Goal: Task Accomplishment & Management: Manage account settings

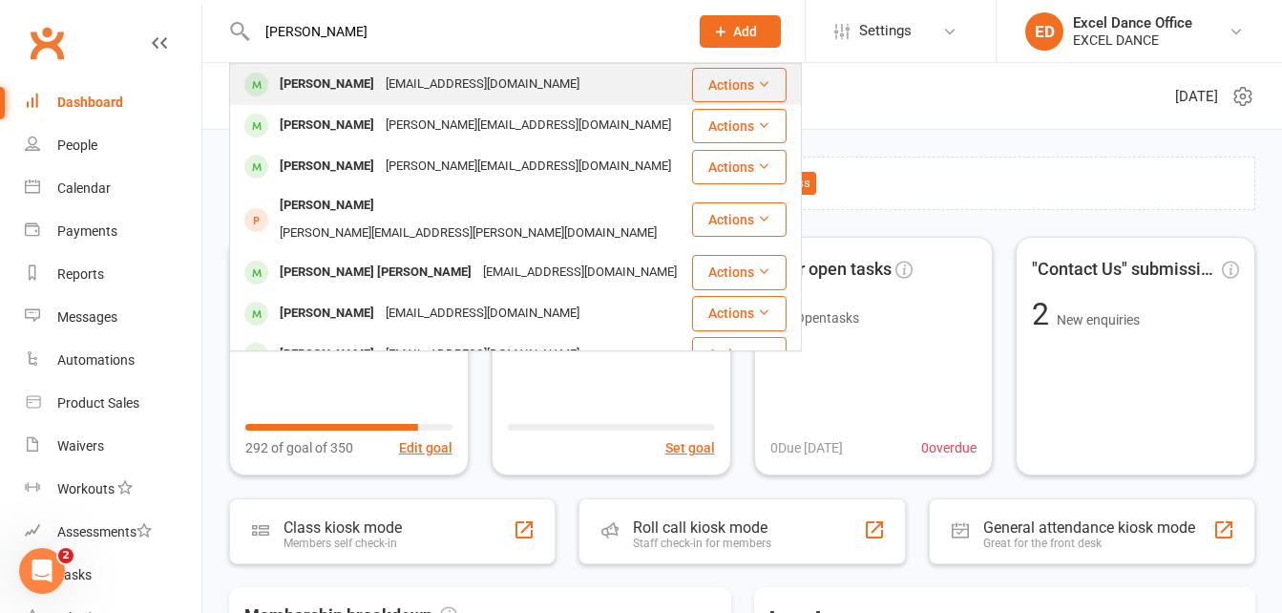
type input "[PERSON_NAME]"
click at [474, 83] on div "[EMAIL_ADDRESS][DOMAIN_NAME]" at bounding box center [482, 85] width 205 height 28
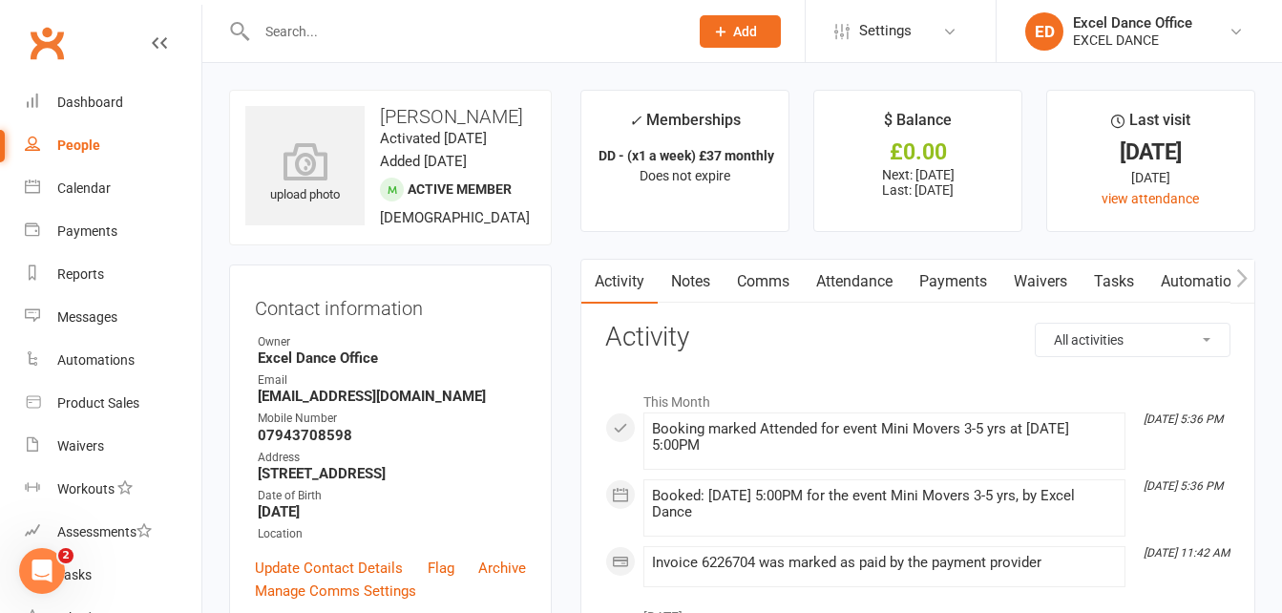
click at [850, 267] on link "Attendance" at bounding box center [854, 282] width 103 height 44
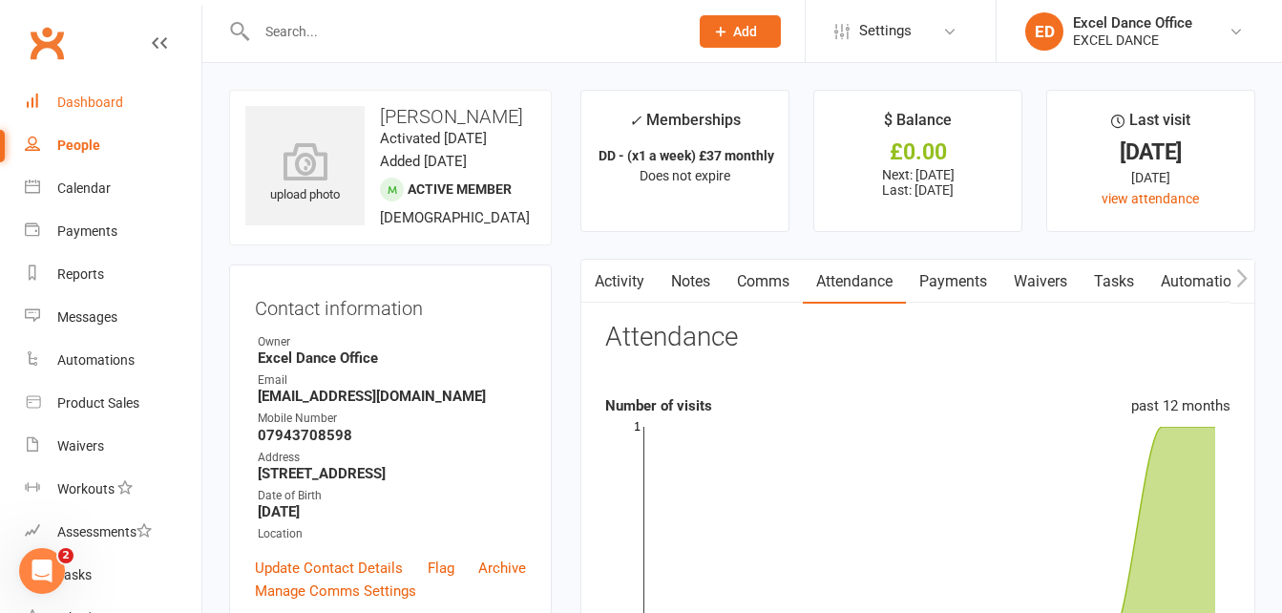
click at [53, 113] on link "Dashboard" at bounding box center [113, 102] width 177 height 43
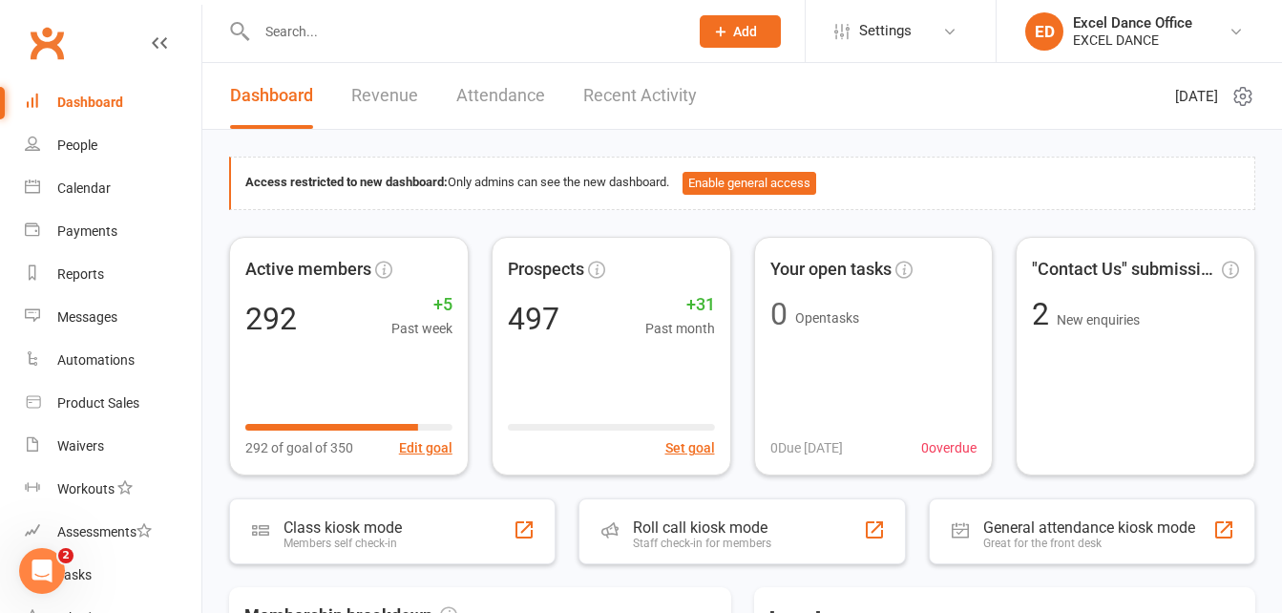
click at [391, 18] on input "text" at bounding box center [463, 31] width 424 height 27
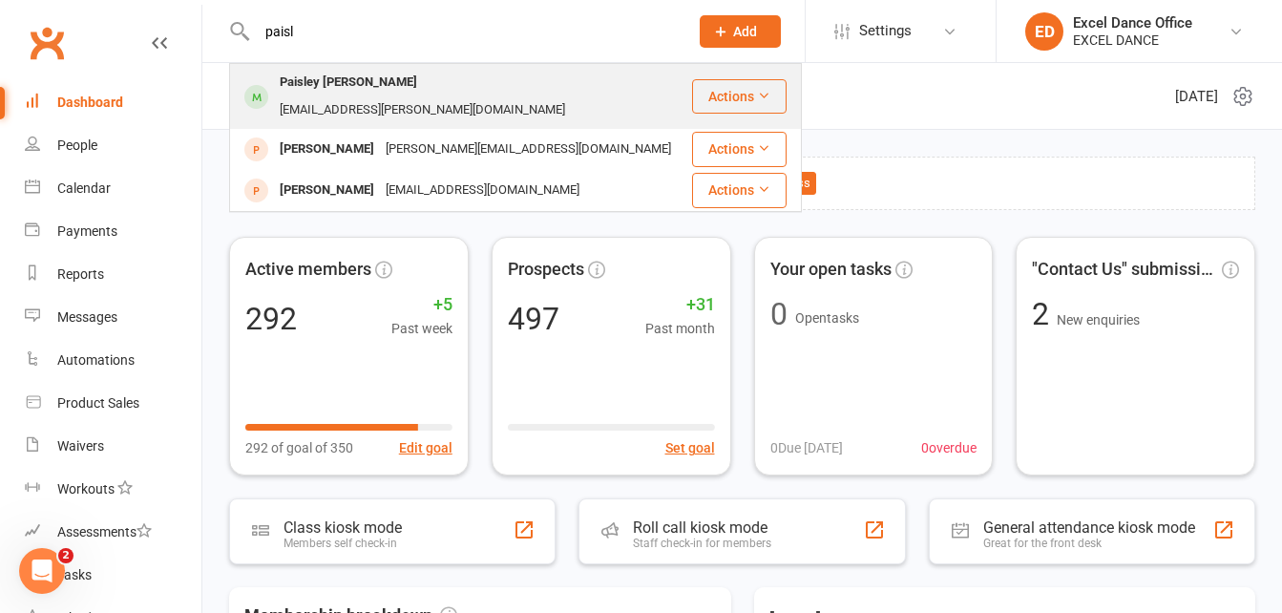
type input "paisl"
click at [397, 96] on div "[EMAIL_ADDRESS][PERSON_NAME][DOMAIN_NAME]" at bounding box center [422, 110] width 297 height 28
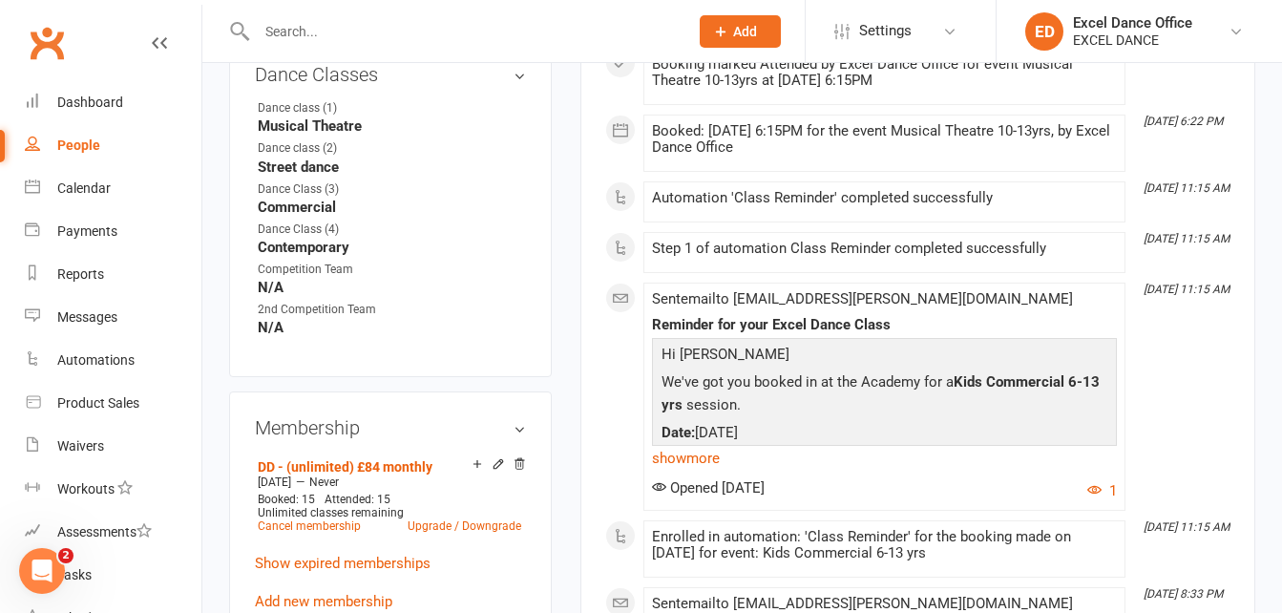
scroll to position [122, 0]
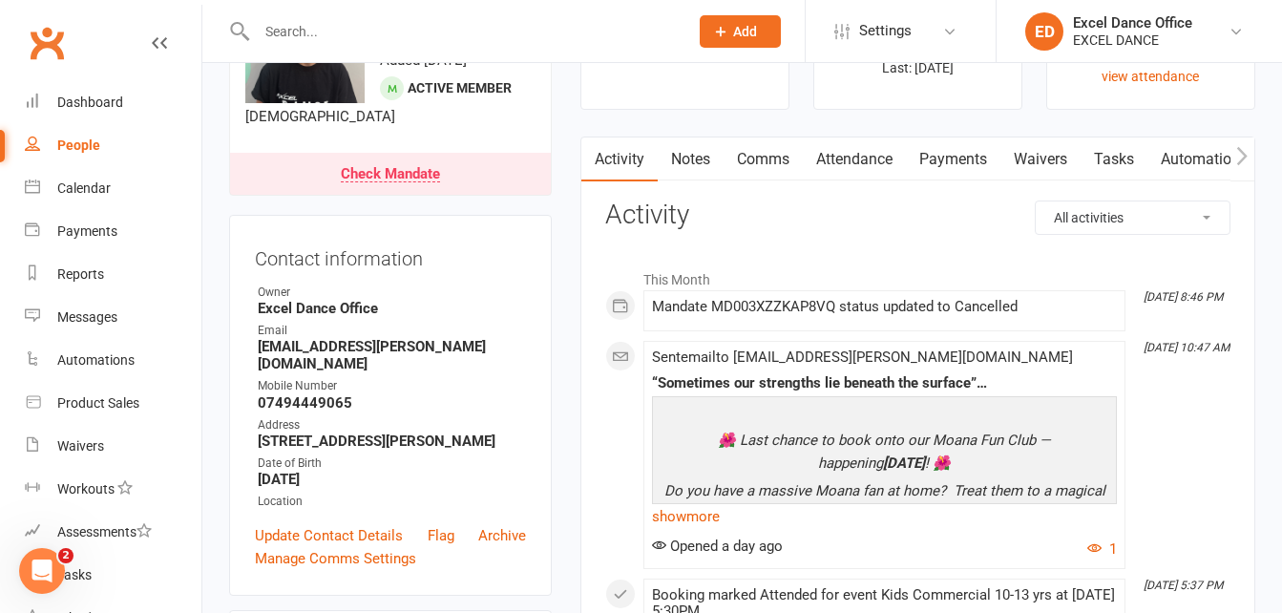
click at [952, 162] on link "Payments" at bounding box center [953, 159] width 95 height 44
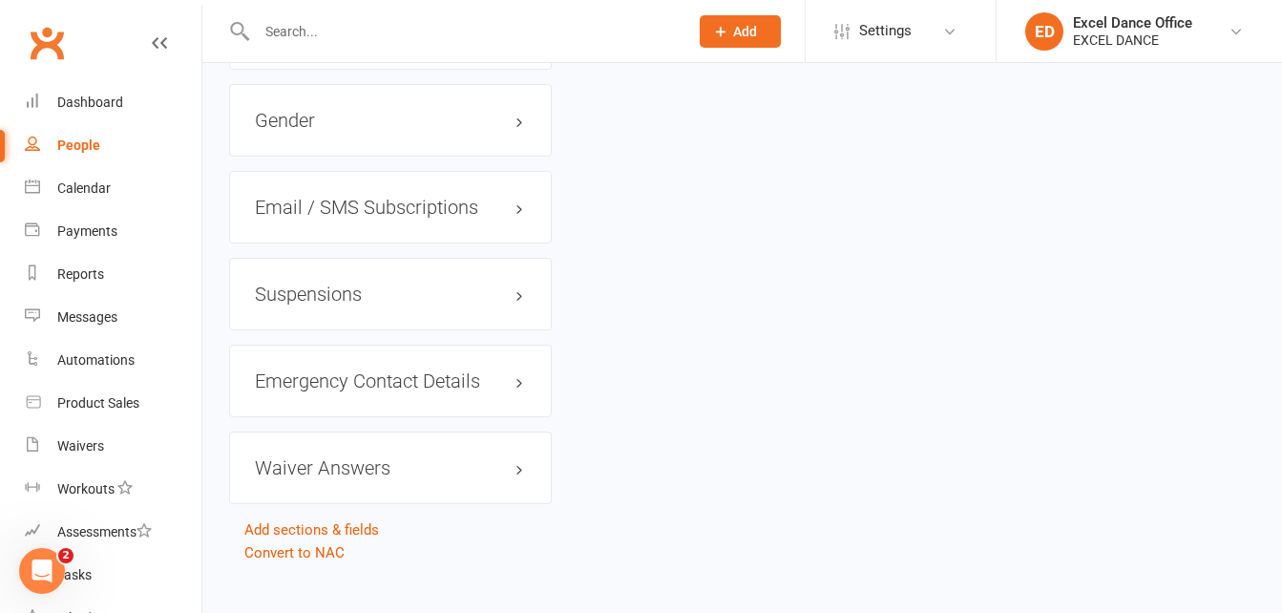
scroll to position [2016, 0]
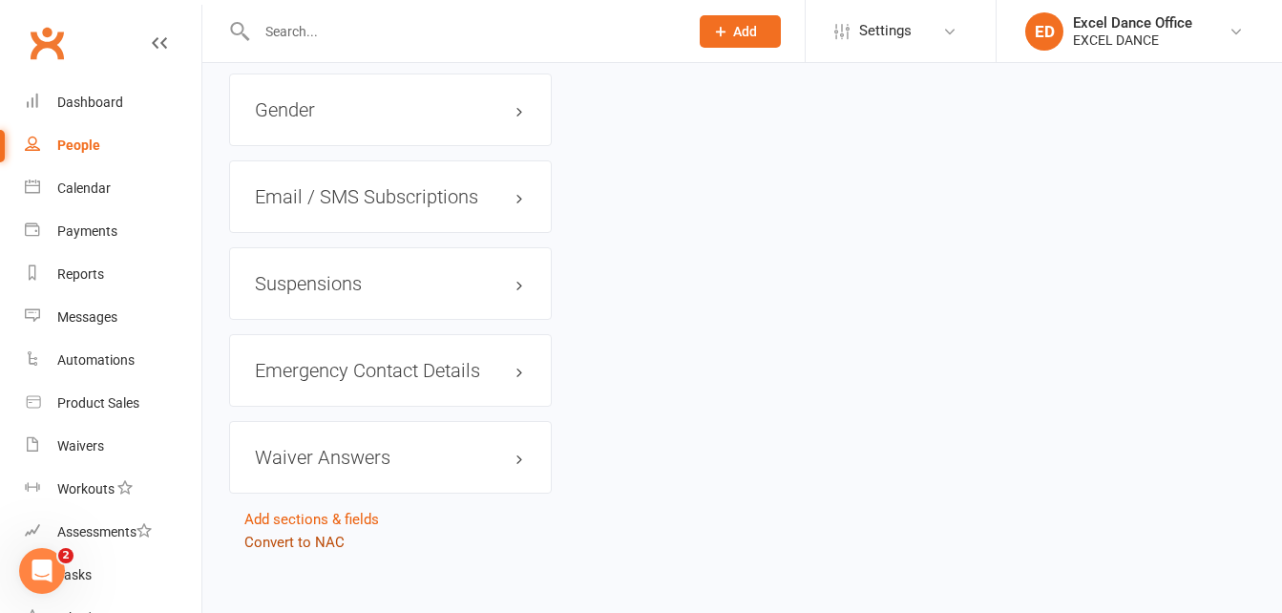
click at [277, 534] on link "Convert to NAC" at bounding box center [294, 542] width 100 height 17
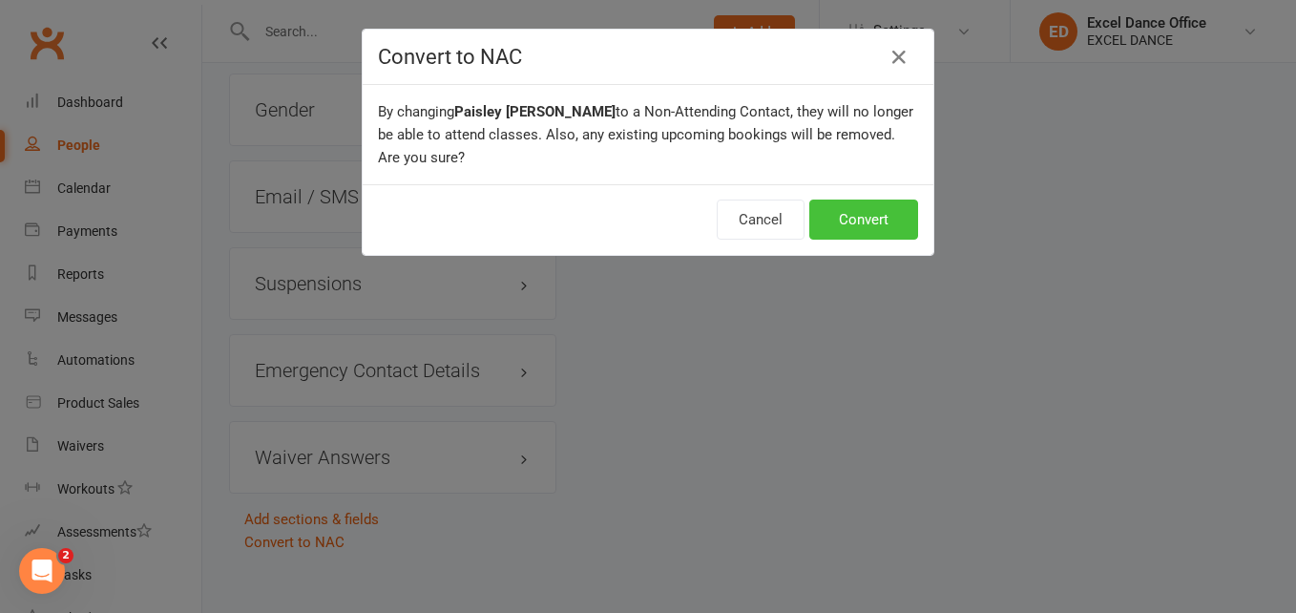
click at [845, 220] on button "Convert" at bounding box center [864, 220] width 109 height 40
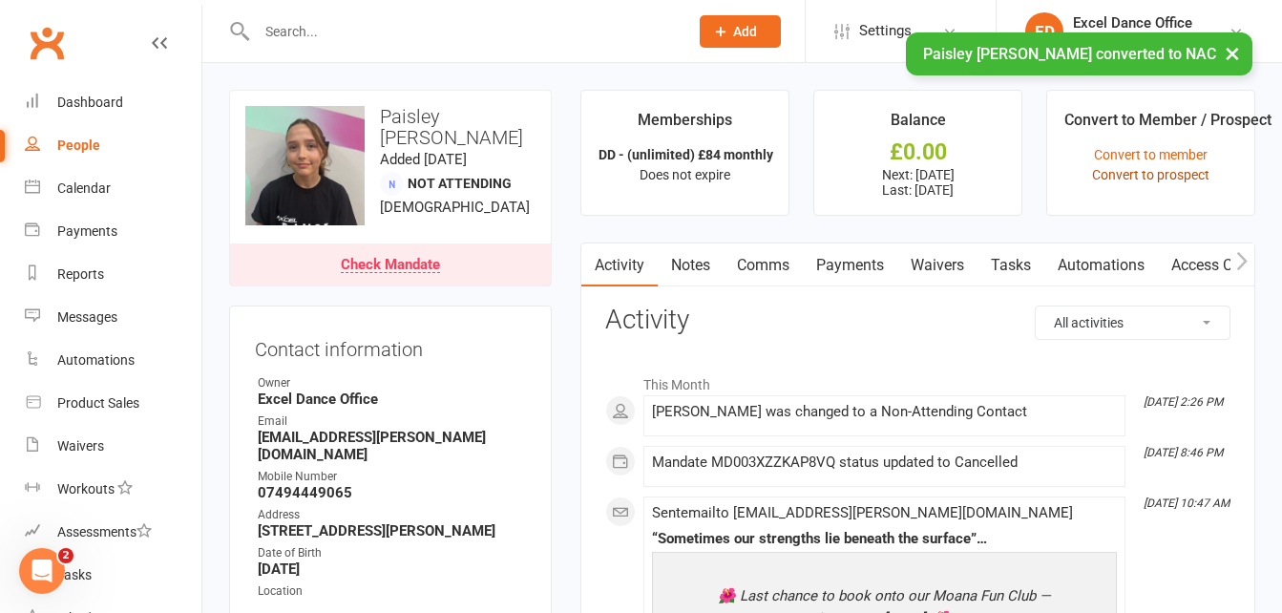
click at [1157, 178] on link "Convert to prospect" at bounding box center [1150, 174] width 117 height 15
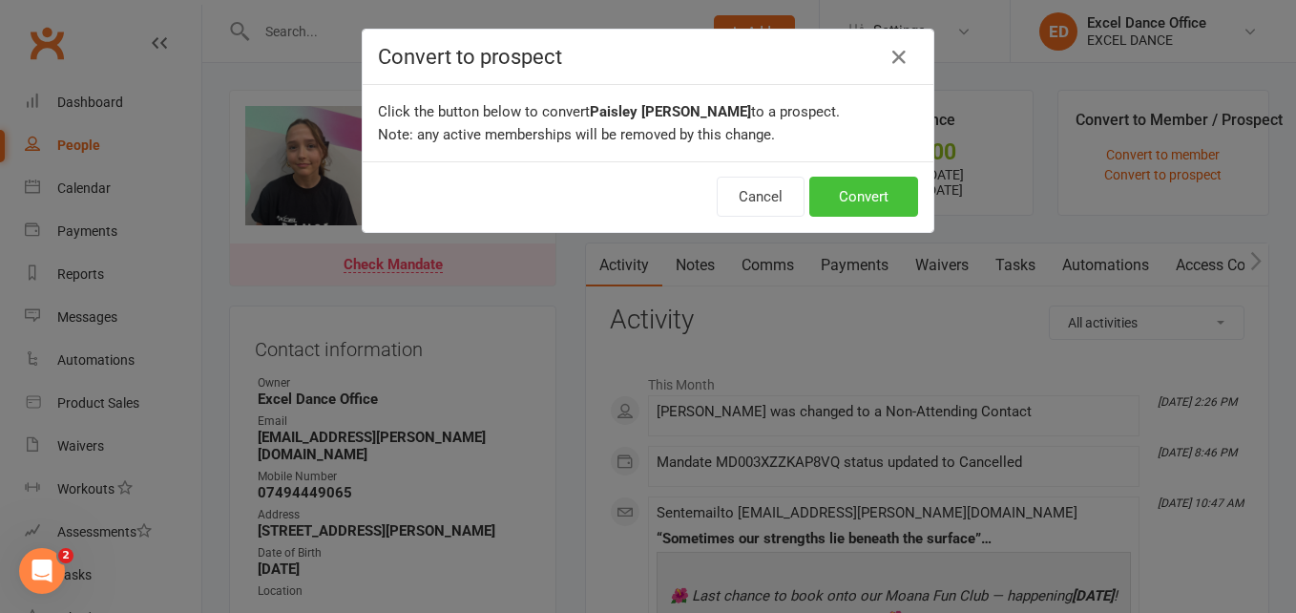
click at [890, 197] on button "Convert" at bounding box center [864, 197] width 109 height 40
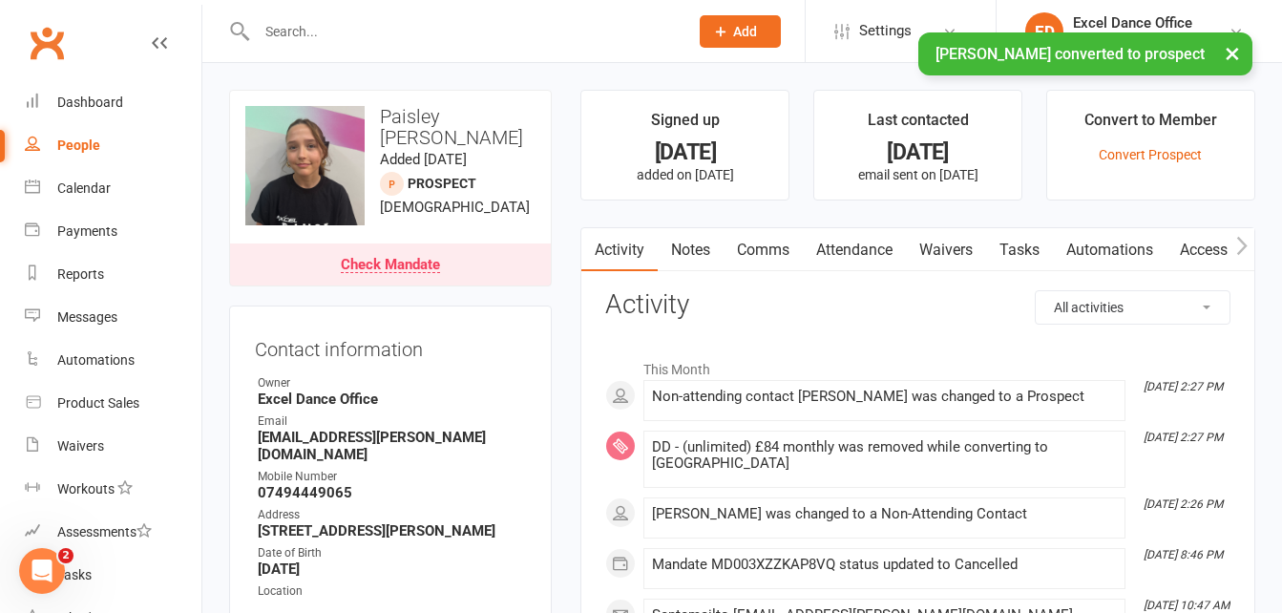
click at [350, 23] on input "text" at bounding box center [463, 31] width 424 height 27
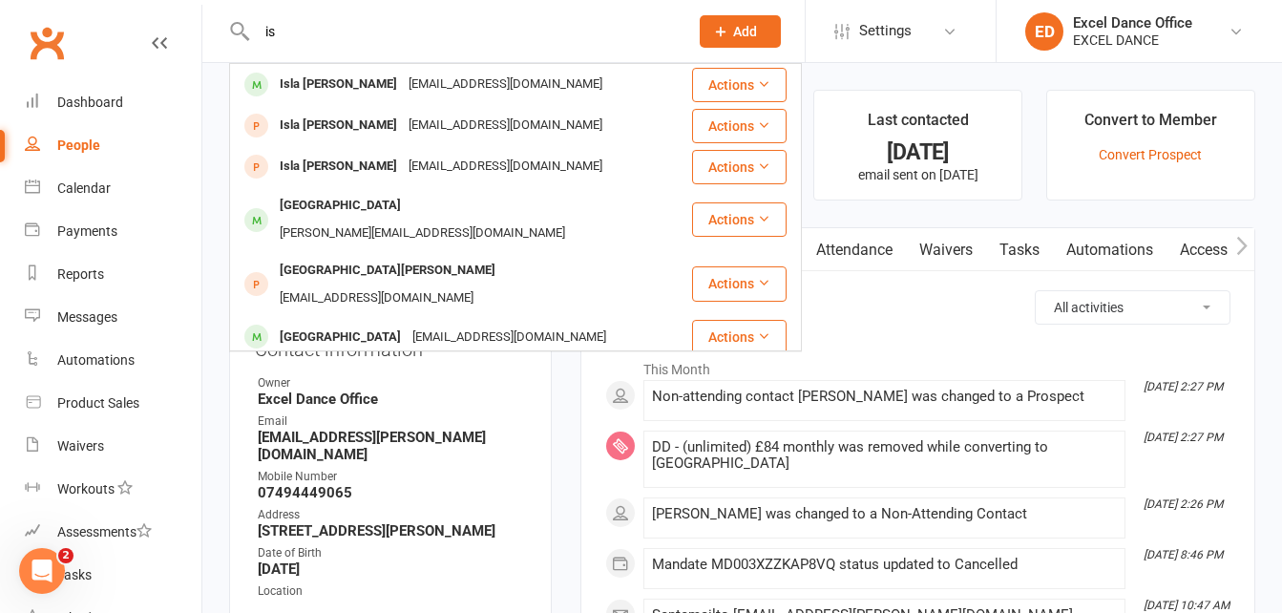
type input "i"
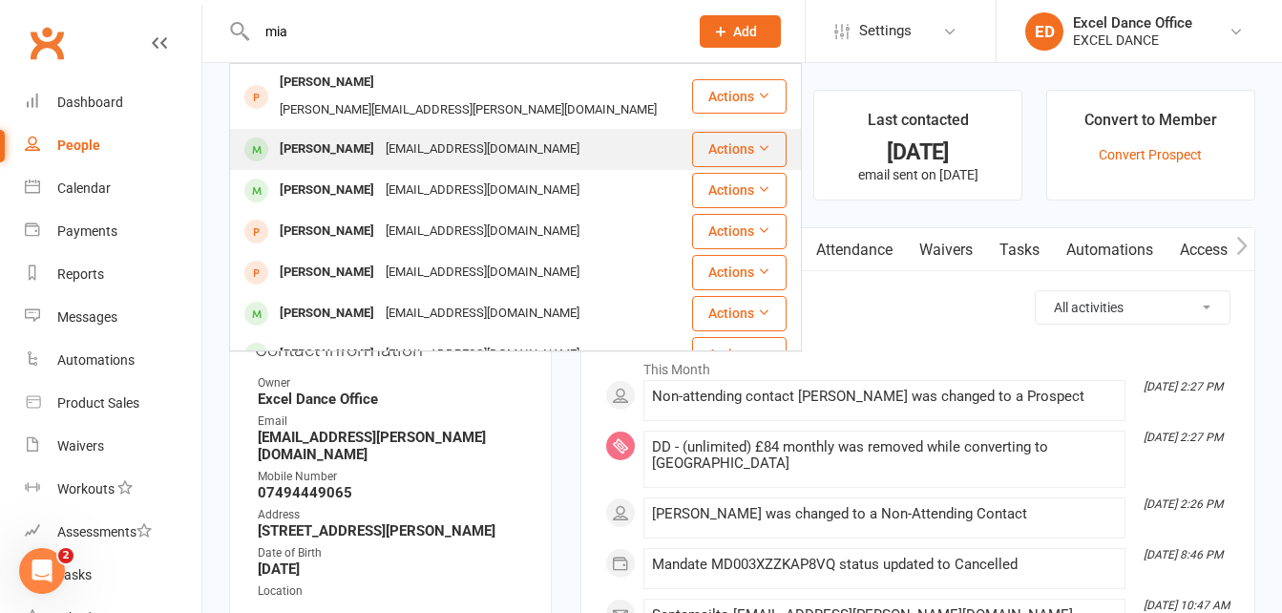
type input "mia"
click at [392, 136] on div "[EMAIL_ADDRESS][DOMAIN_NAME]" at bounding box center [482, 150] width 205 height 28
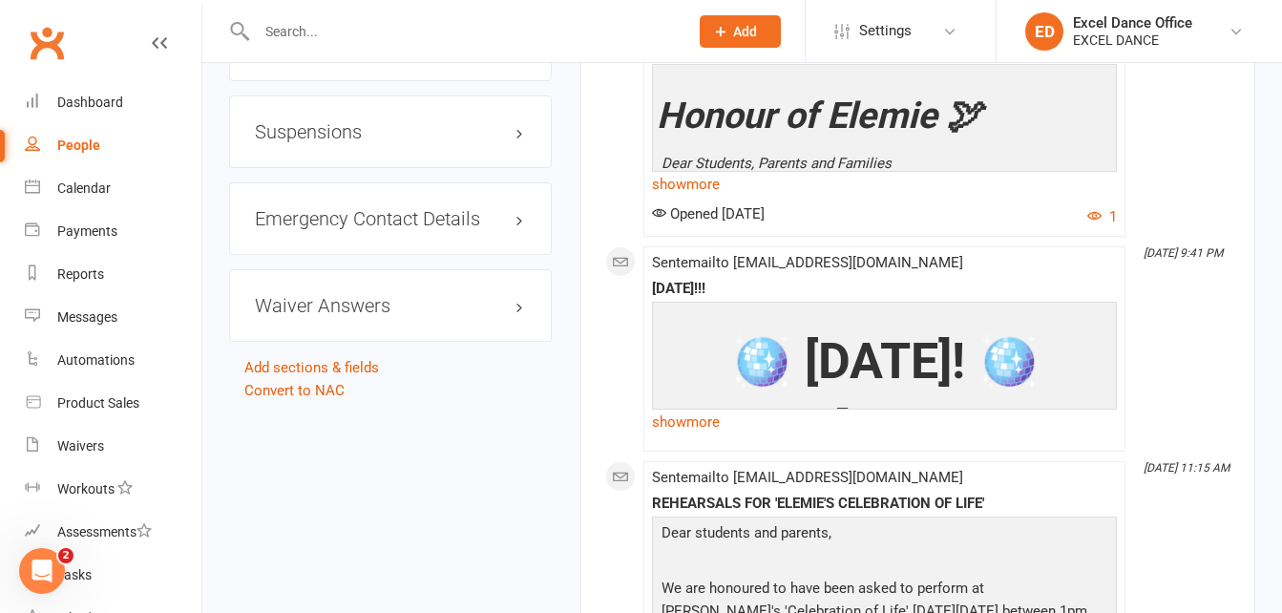
scroll to position [2023, 0]
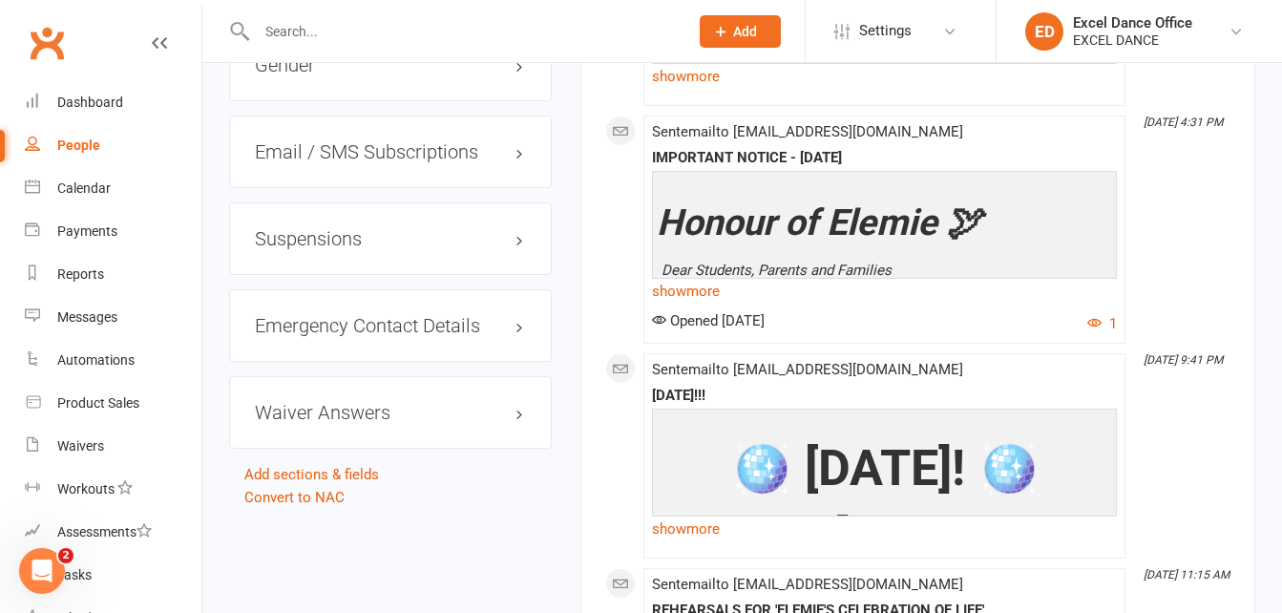
click at [343, 35] on input "text" at bounding box center [463, 31] width 424 height 27
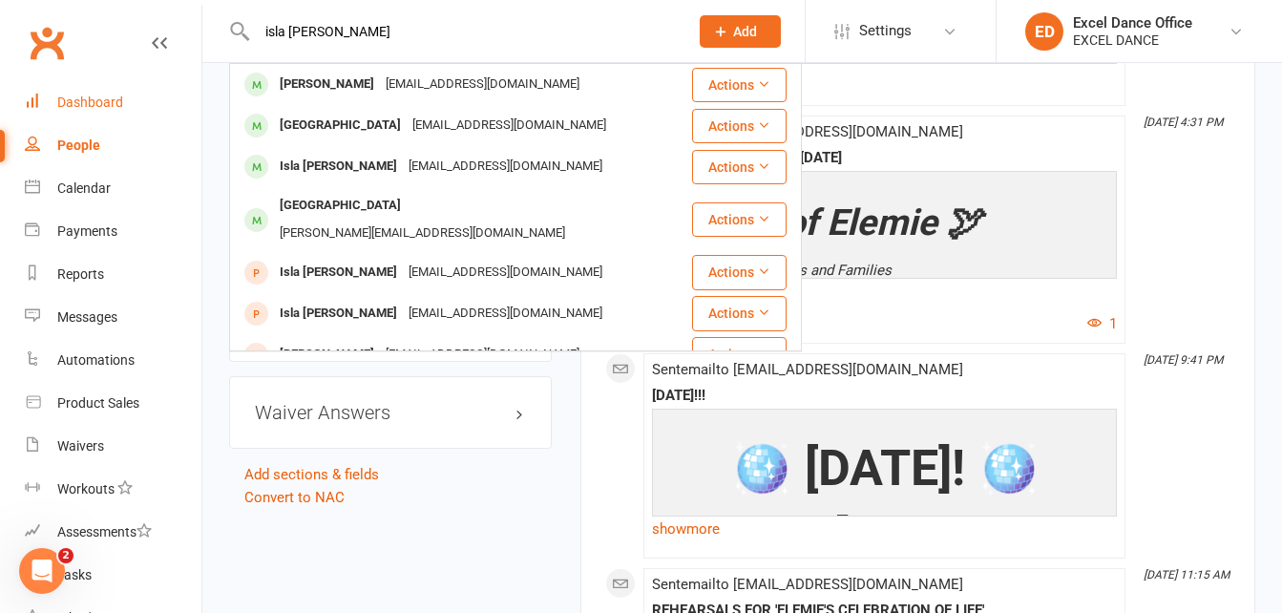
type input "isla [PERSON_NAME]"
click at [127, 108] on link "Dashboard" at bounding box center [113, 102] width 177 height 43
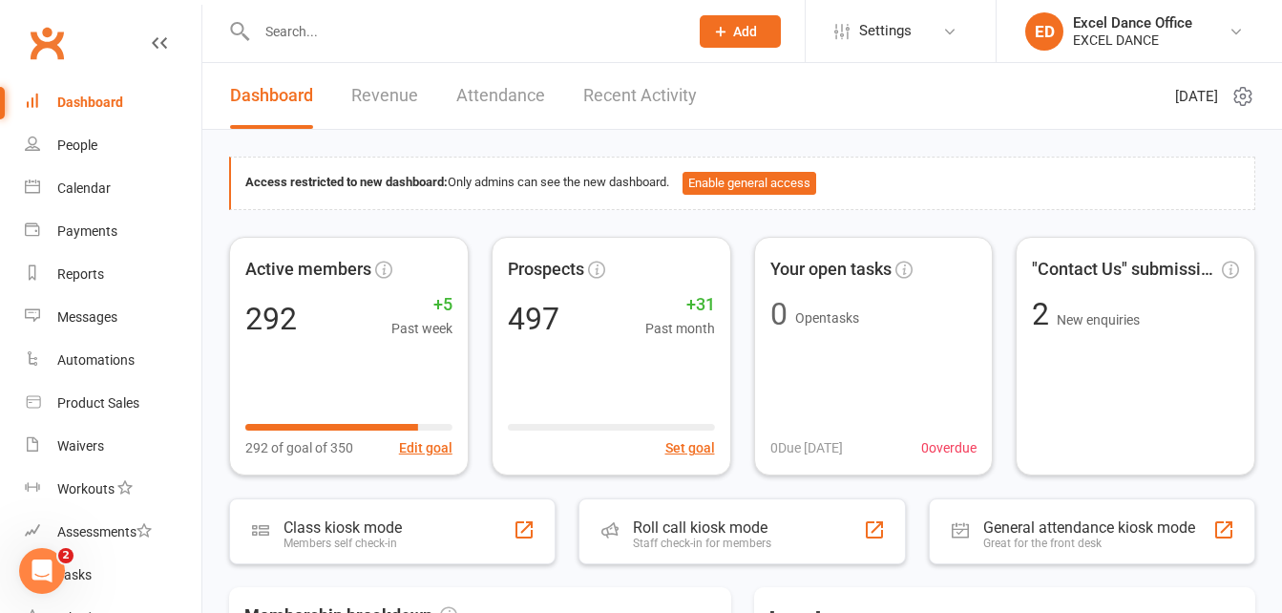
click at [308, 32] on input "text" at bounding box center [463, 31] width 424 height 27
type input "i"
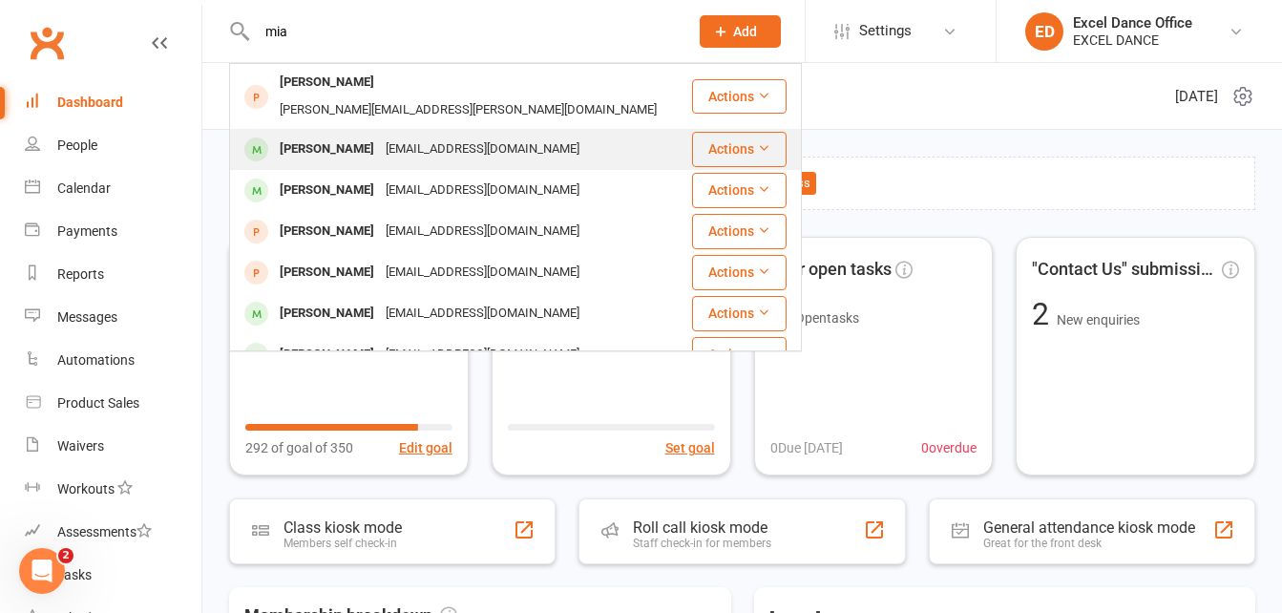
type input "mia"
click at [413, 136] on div "[EMAIL_ADDRESS][DOMAIN_NAME]" at bounding box center [482, 150] width 205 height 28
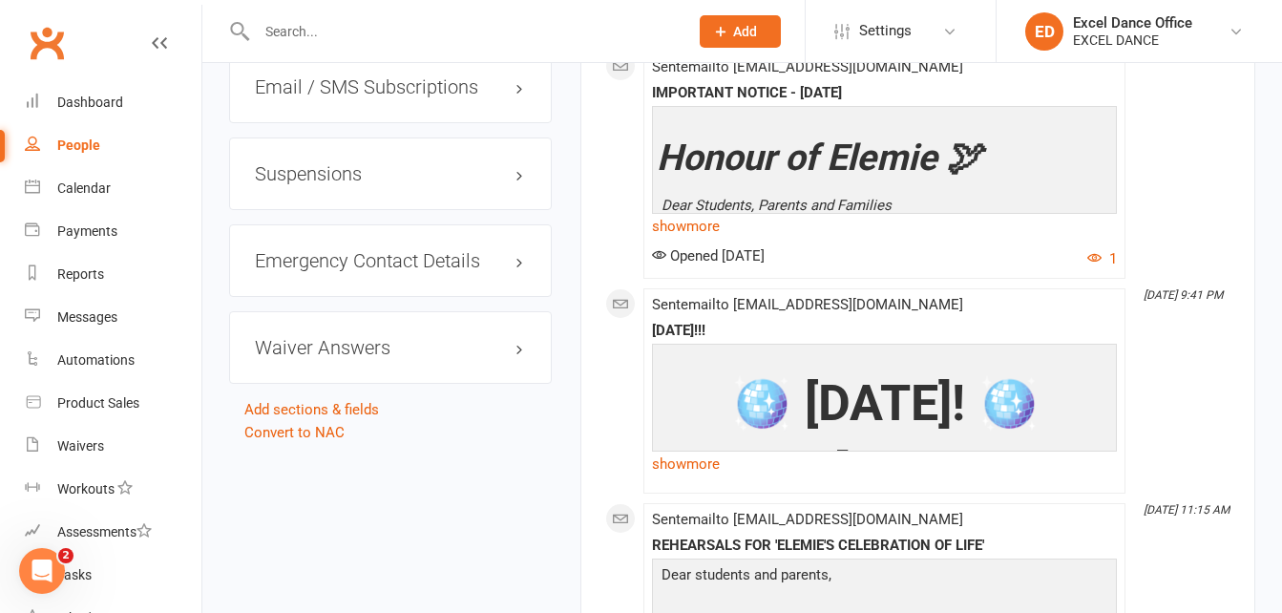
scroll to position [2295, 0]
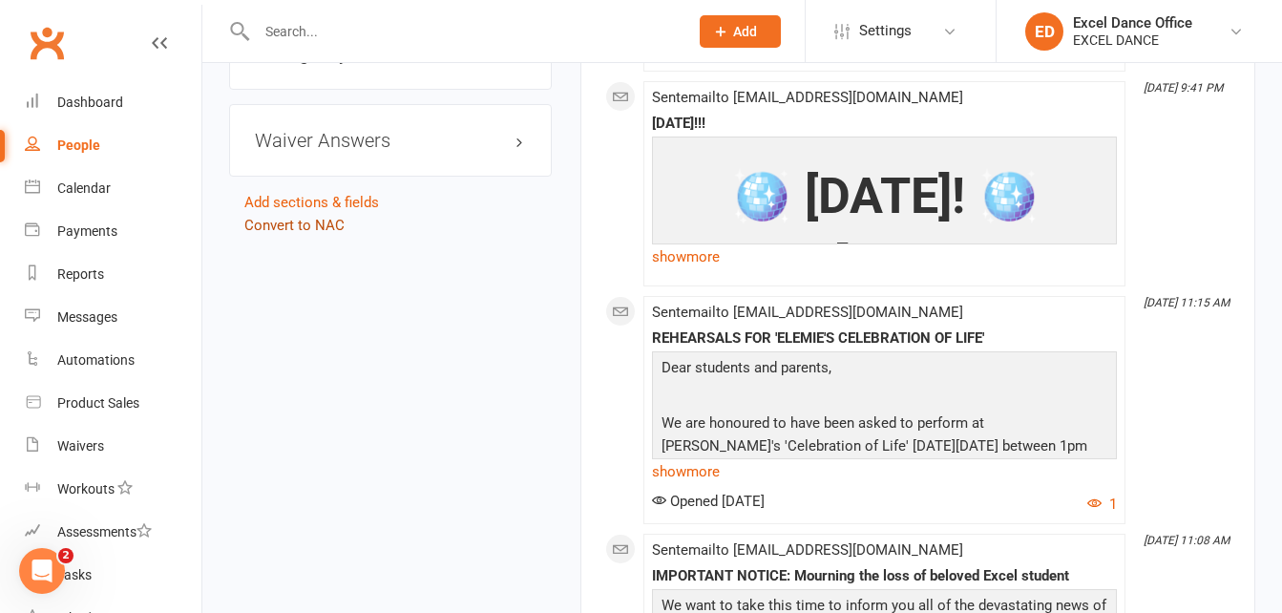
click at [322, 234] on link "Convert to NAC" at bounding box center [294, 225] width 100 height 17
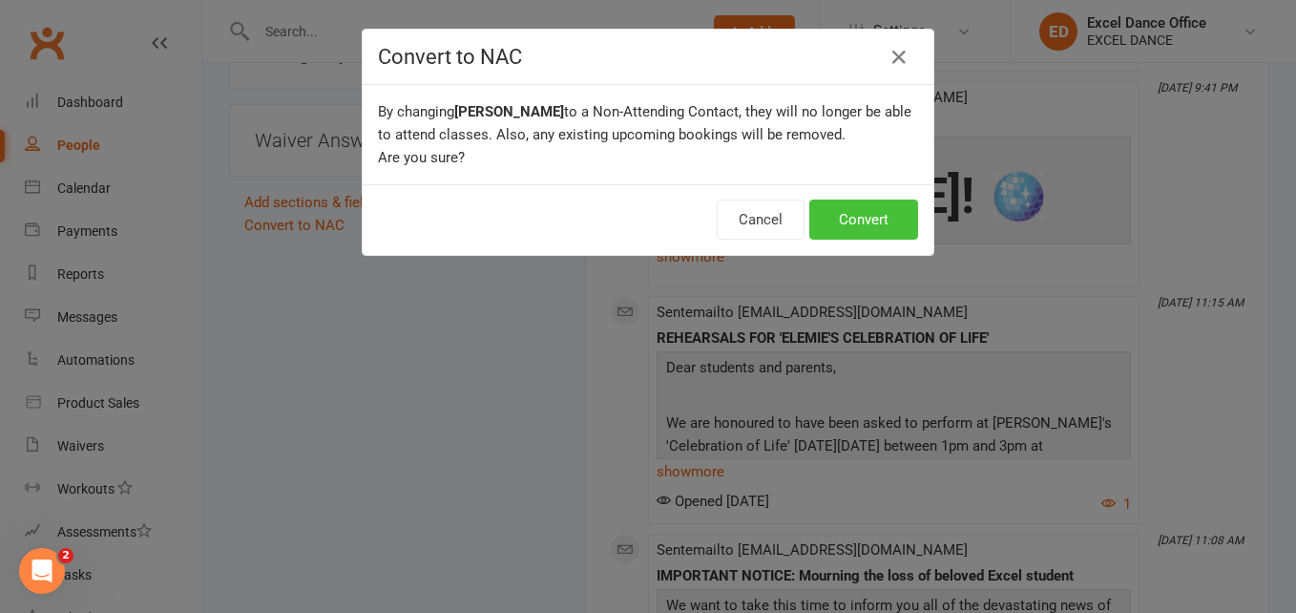
click at [856, 213] on button "Convert" at bounding box center [864, 220] width 109 height 40
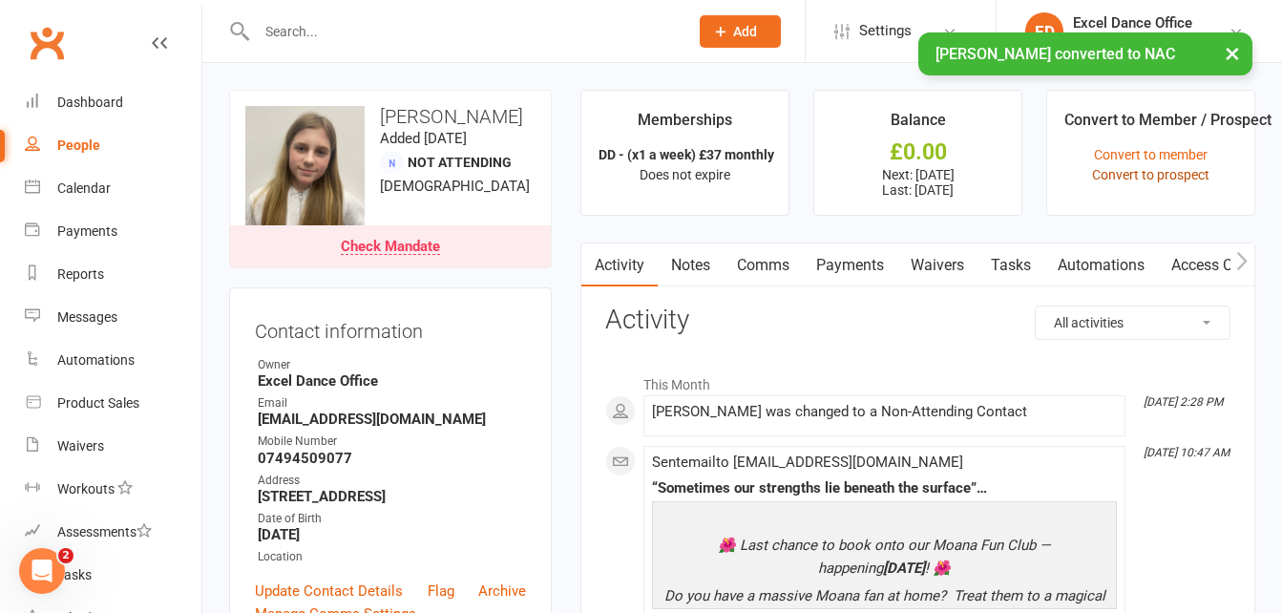
click at [1168, 176] on link "Convert to prospect" at bounding box center [1150, 174] width 117 height 15
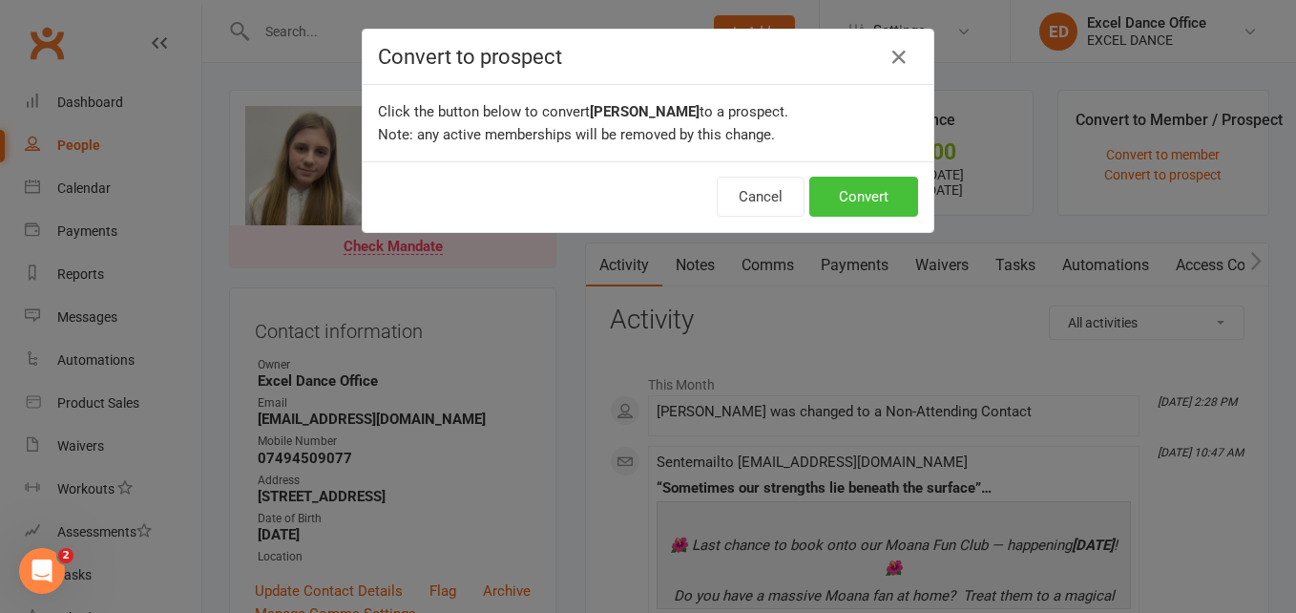
click at [883, 199] on button "Convert" at bounding box center [864, 197] width 109 height 40
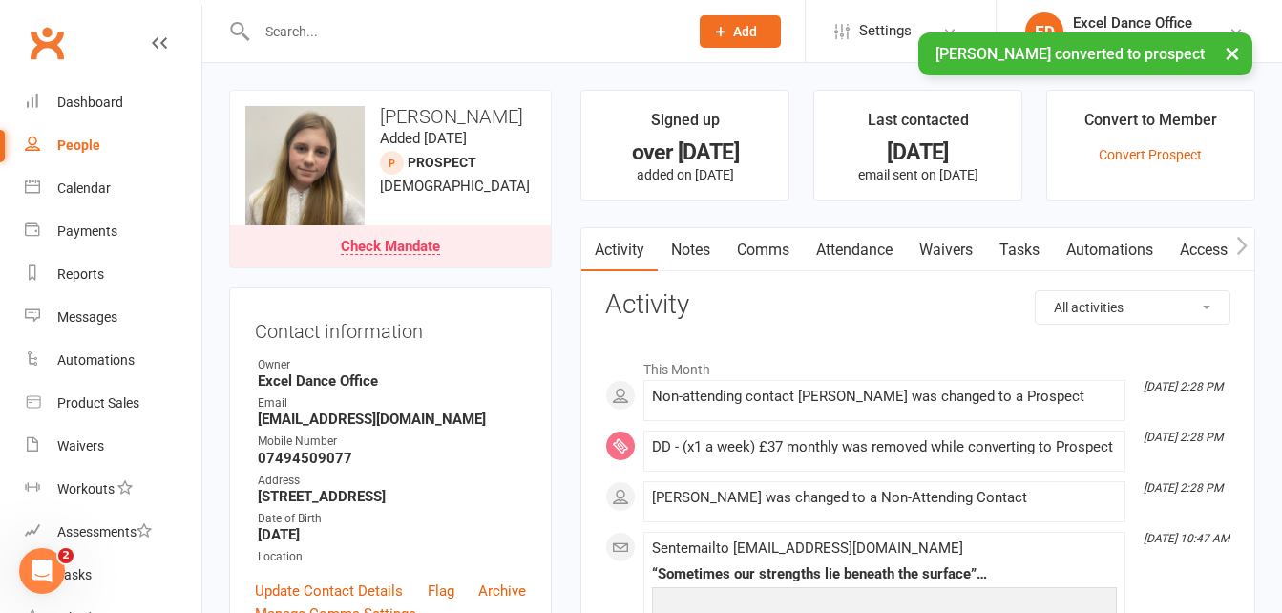
click at [434, 32] on div "× [PERSON_NAME] converted to prospect" at bounding box center [628, 32] width 1257 height 0
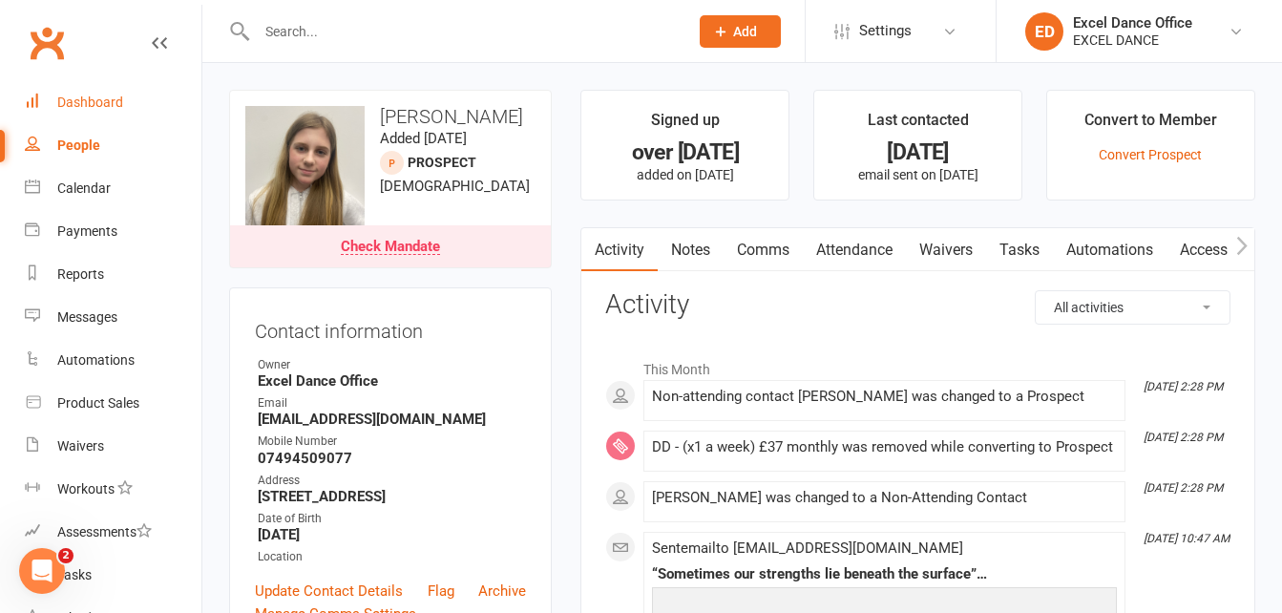
click at [122, 92] on link "Dashboard" at bounding box center [113, 102] width 177 height 43
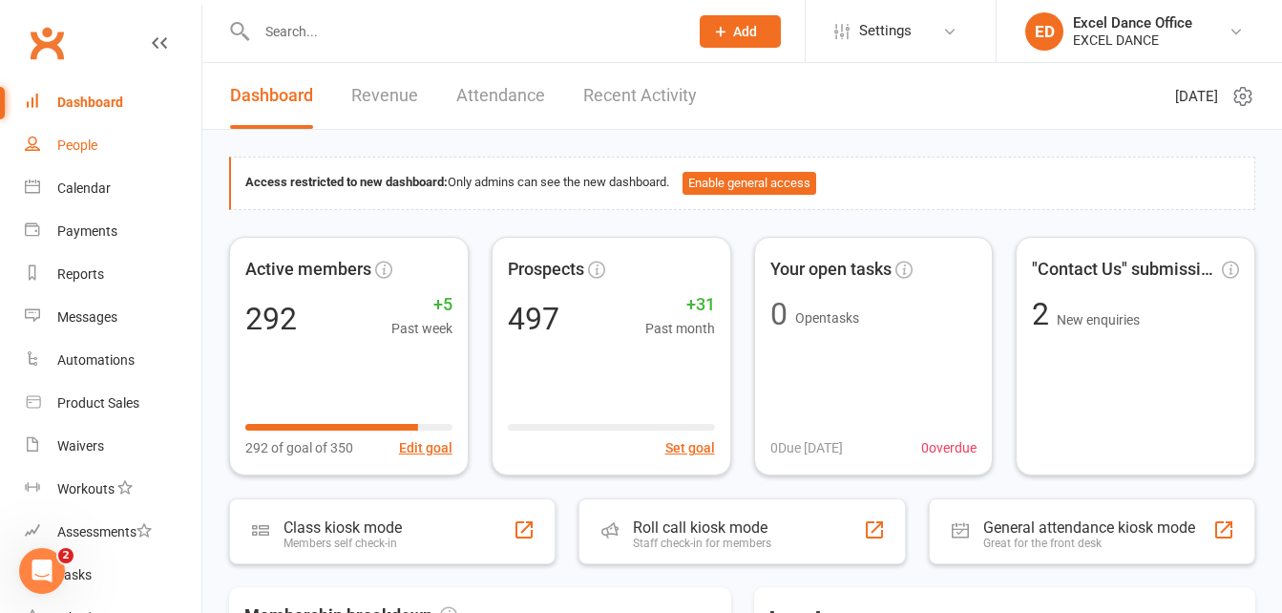
click at [77, 147] on div "People" at bounding box center [77, 144] width 40 height 15
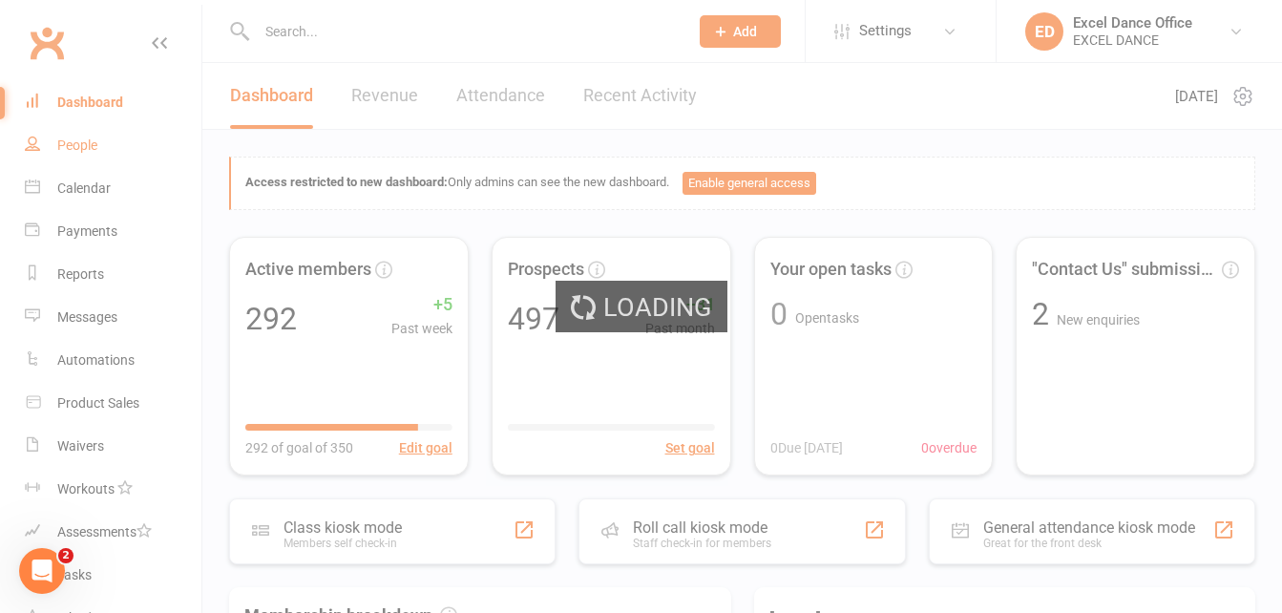
select select "100"
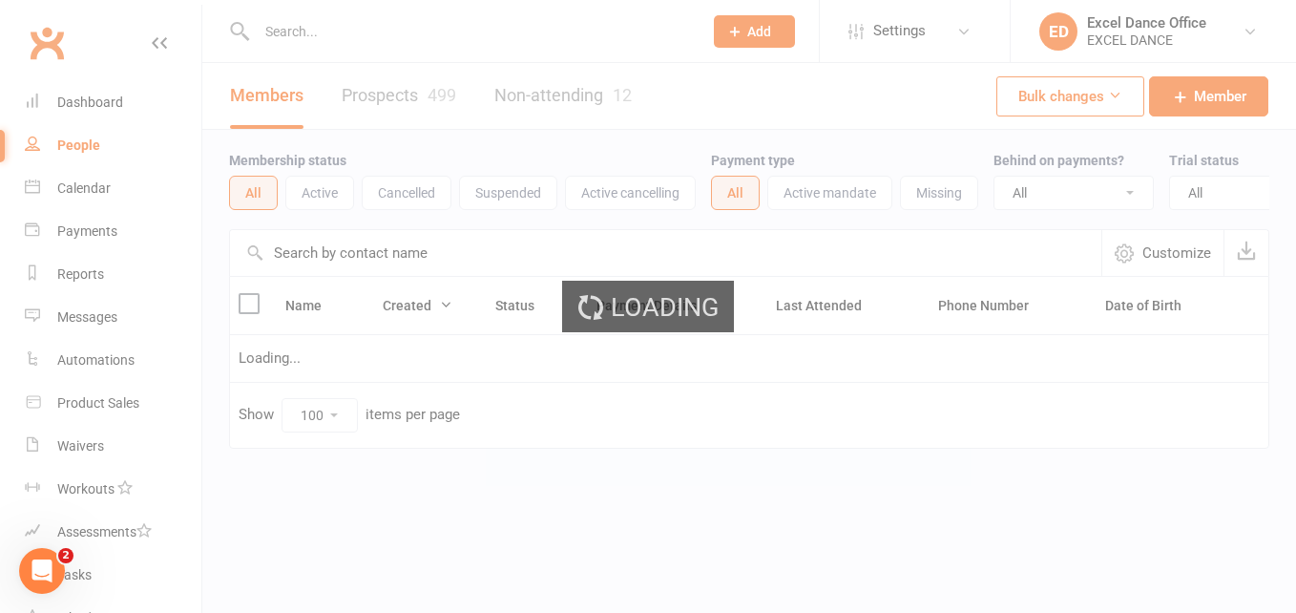
click at [386, 187] on button "Cancelled" at bounding box center [407, 193] width 90 height 34
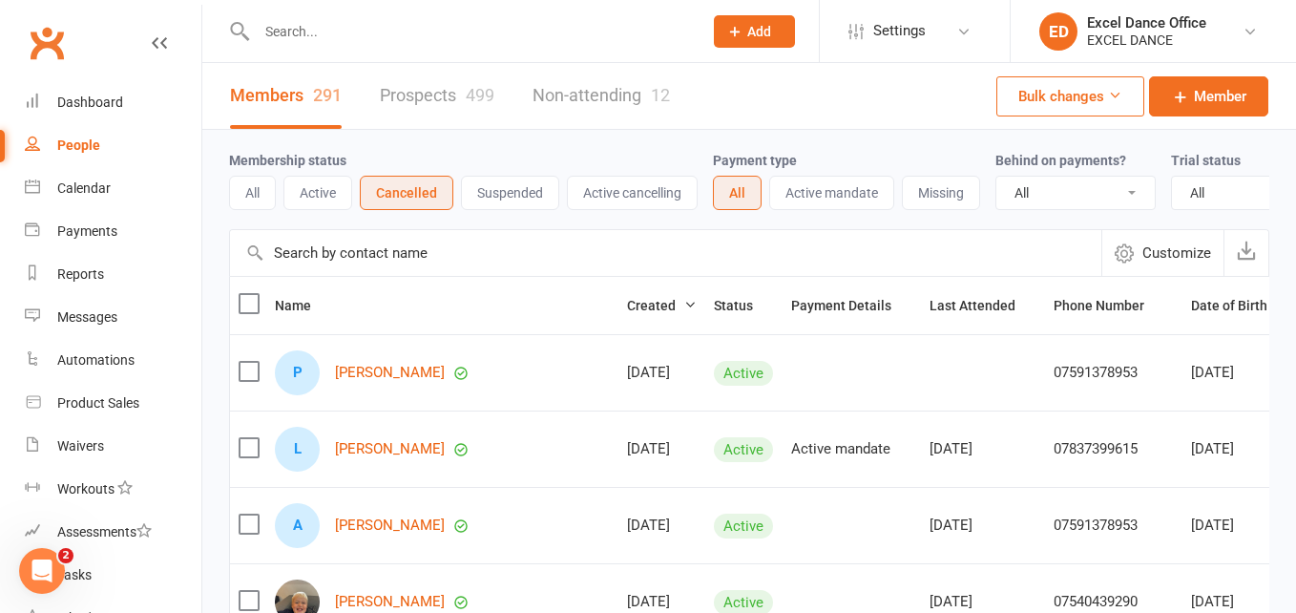
click at [0, 0] on div "Loading" at bounding box center [0, 0] width 0 height 0
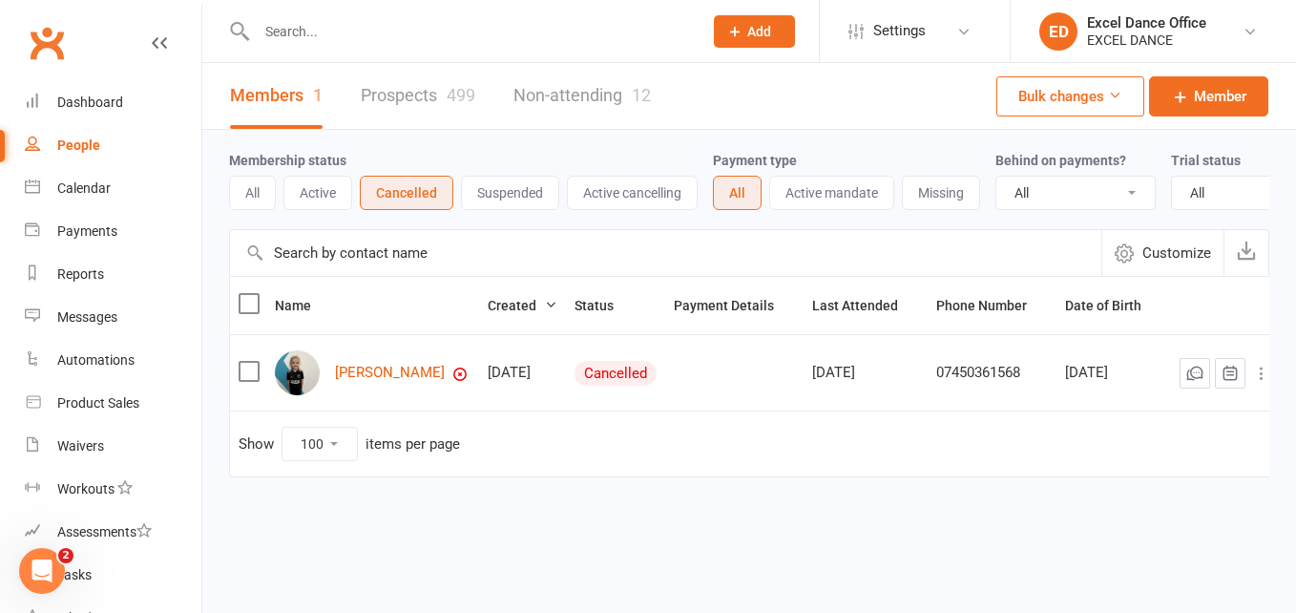
click at [922, 176] on div "Payment type All Active mandate Missing" at bounding box center [854, 179] width 283 height 61
click at [924, 179] on button "Missing" at bounding box center [941, 193] width 78 height 34
click at [262, 186] on button "All" at bounding box center [252, 193] width 47 height 34
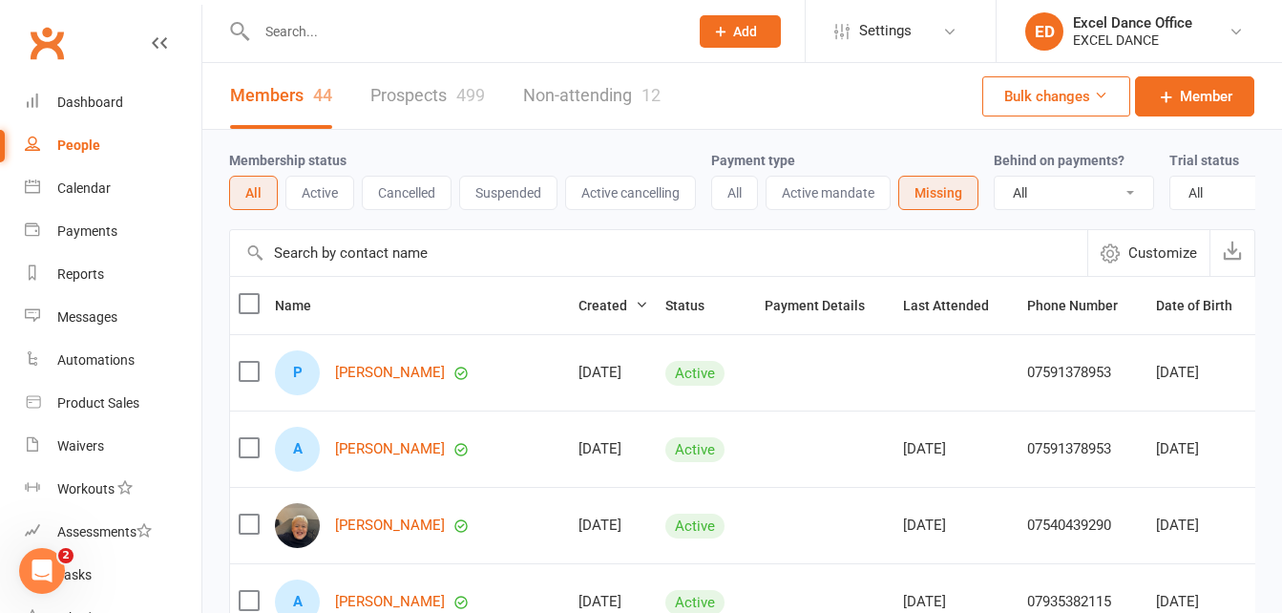
click at [724, 190] on button "All" at bounding box center [734, 193] width 47 height 34
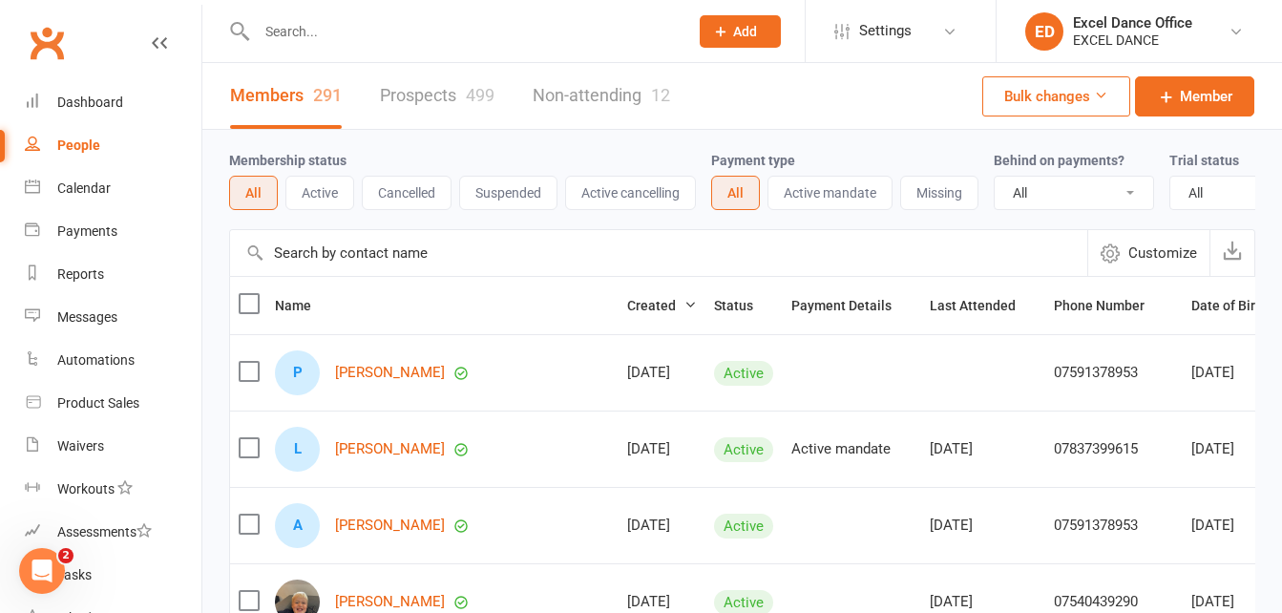
click at [281, 29] on input "text" at bounding box center [463, 31] width 424 height 27
click at [325, 32] on input "text" at bounding box center [463, 31] width 424 height 27
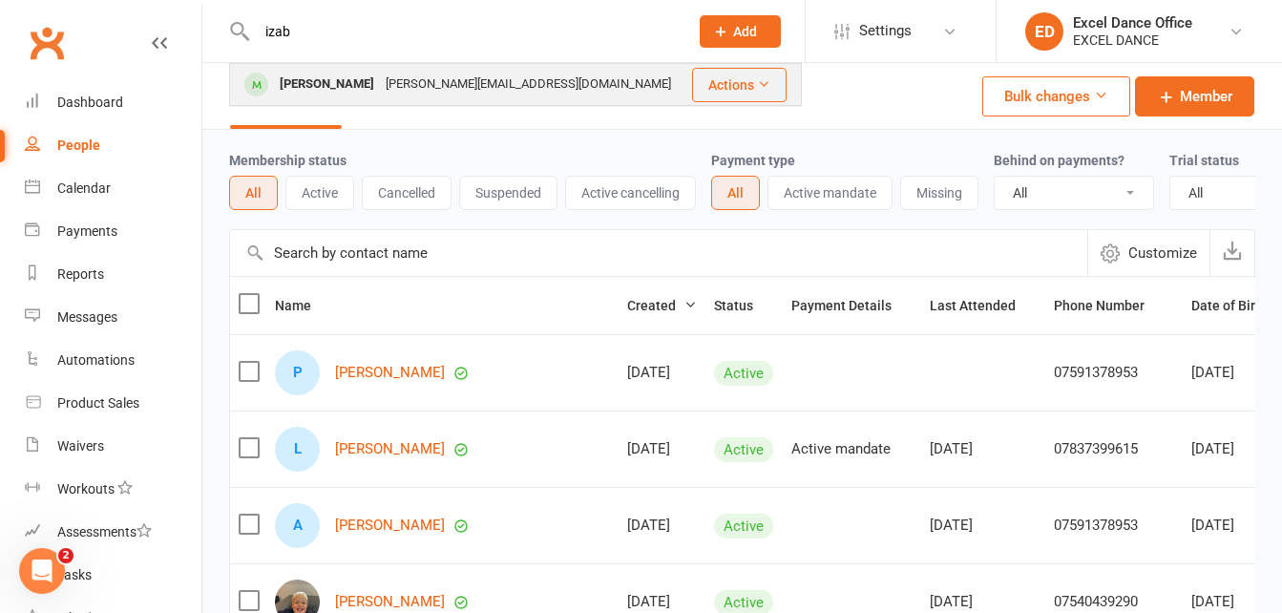
type input "izab"
click at [338, 77] on div "[PERSON_NAME]" at bounding box center [327, 85] width 106 height 28
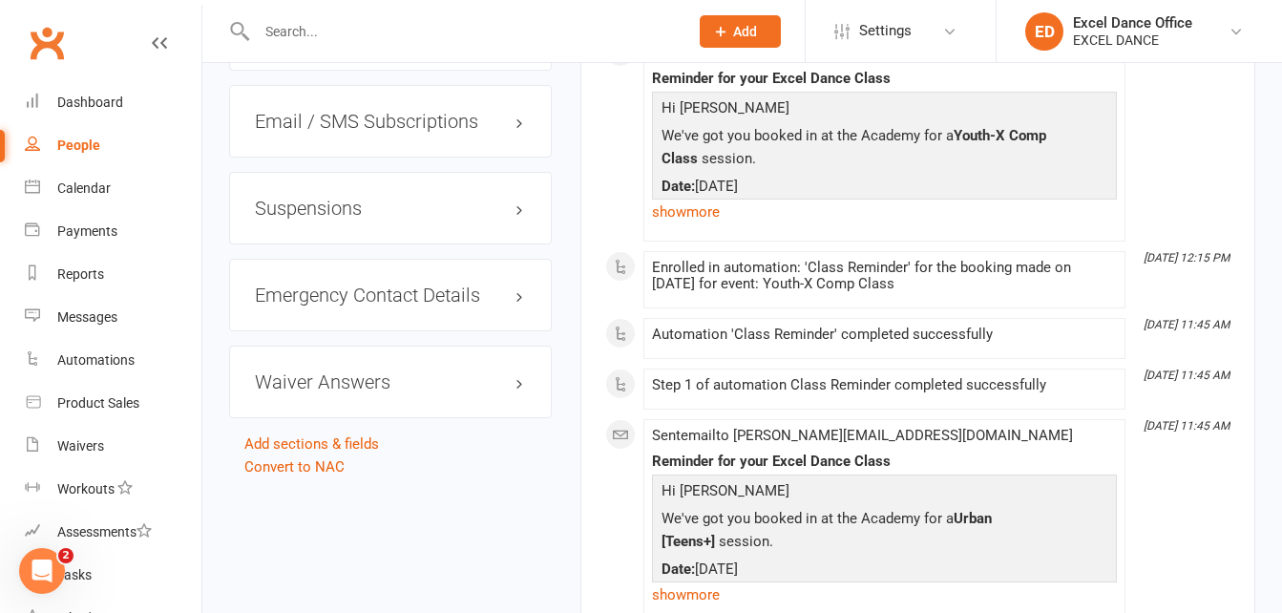
scroll to position [2267, 0]
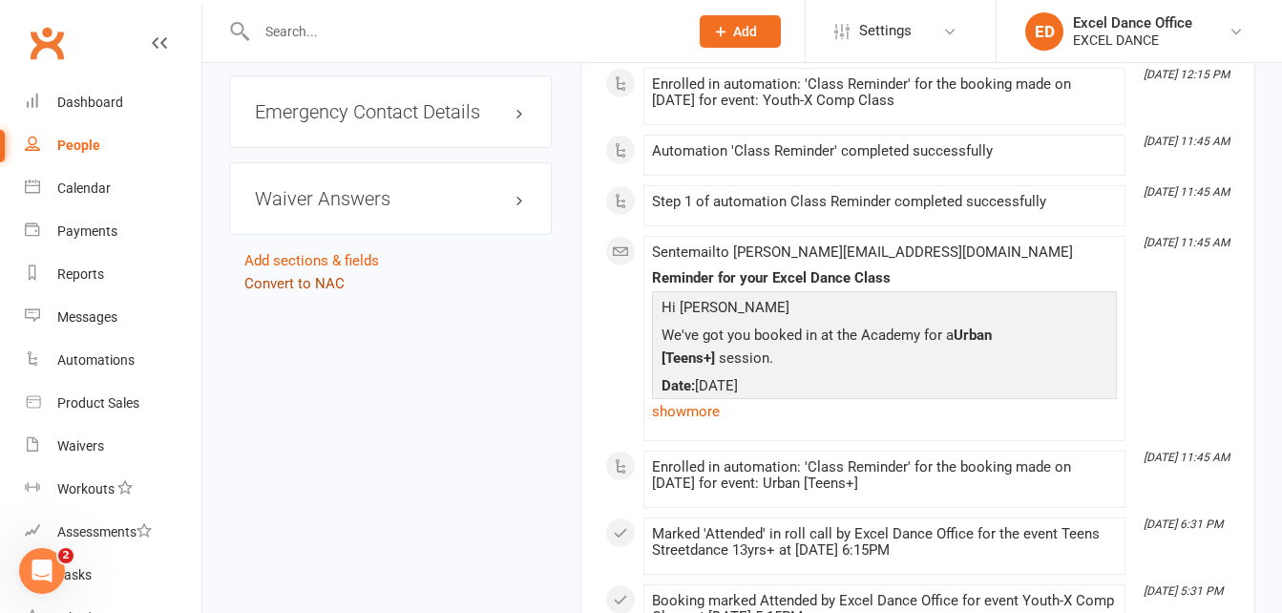
click at [296, 279] on link "Convert to NAC" at bounding box center [294, 283] width 100 height 17
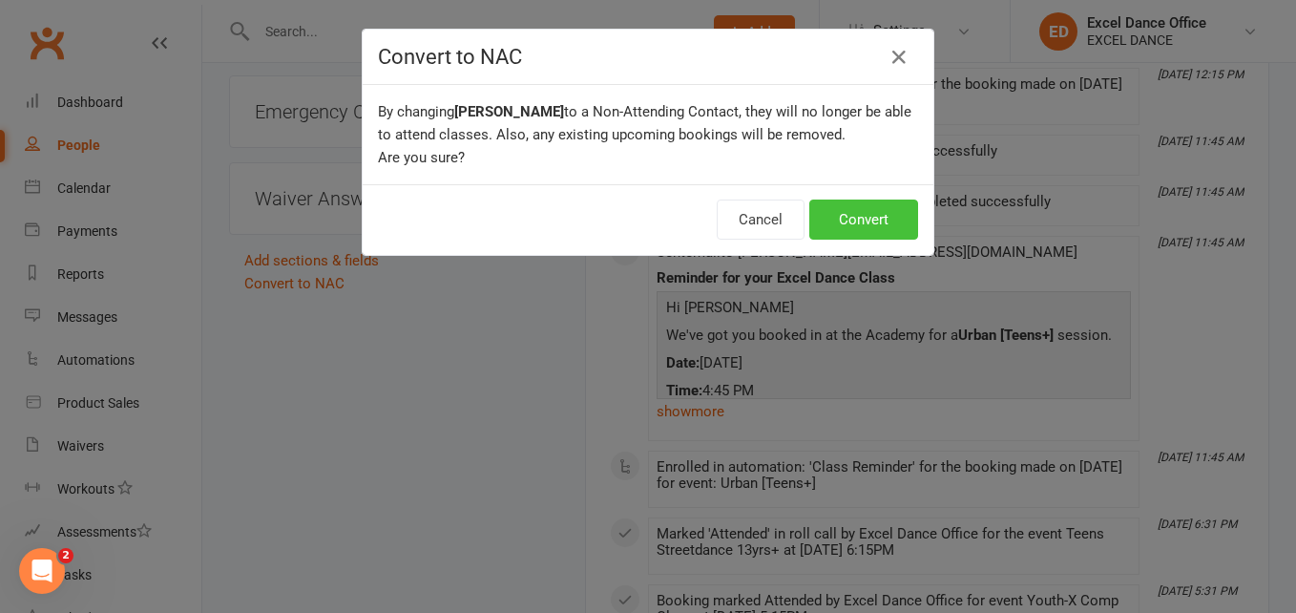
click at [881, 220] on button "Convert" at bounding box center [864, 220] width 109 height 40
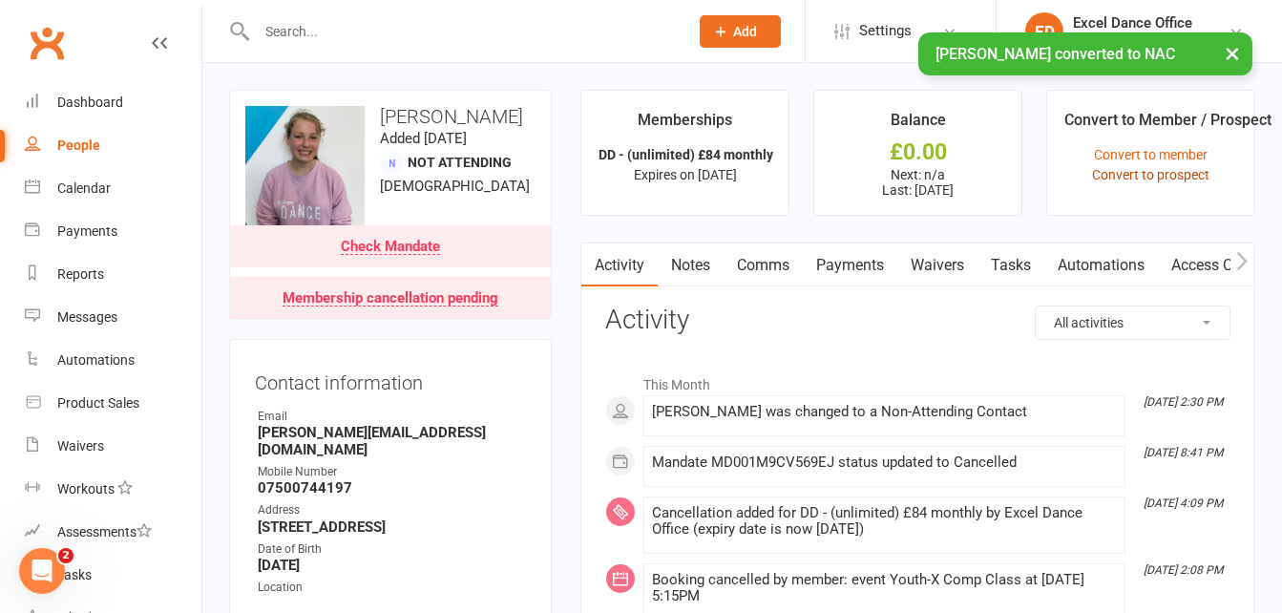
click at [1174, 174] on link "Convert to prospect" at bounding box center [1150, 174] width 117 height 15
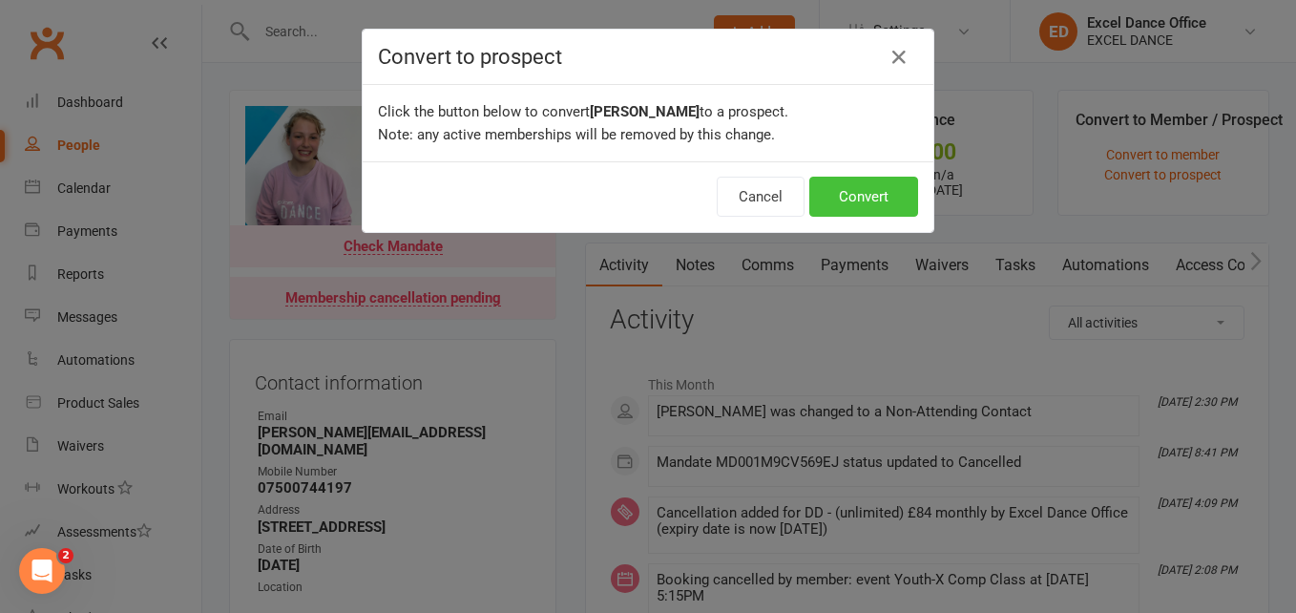
click at [837, 211] on button "Convert" at bounding box center [864, 197] width 109 height 40
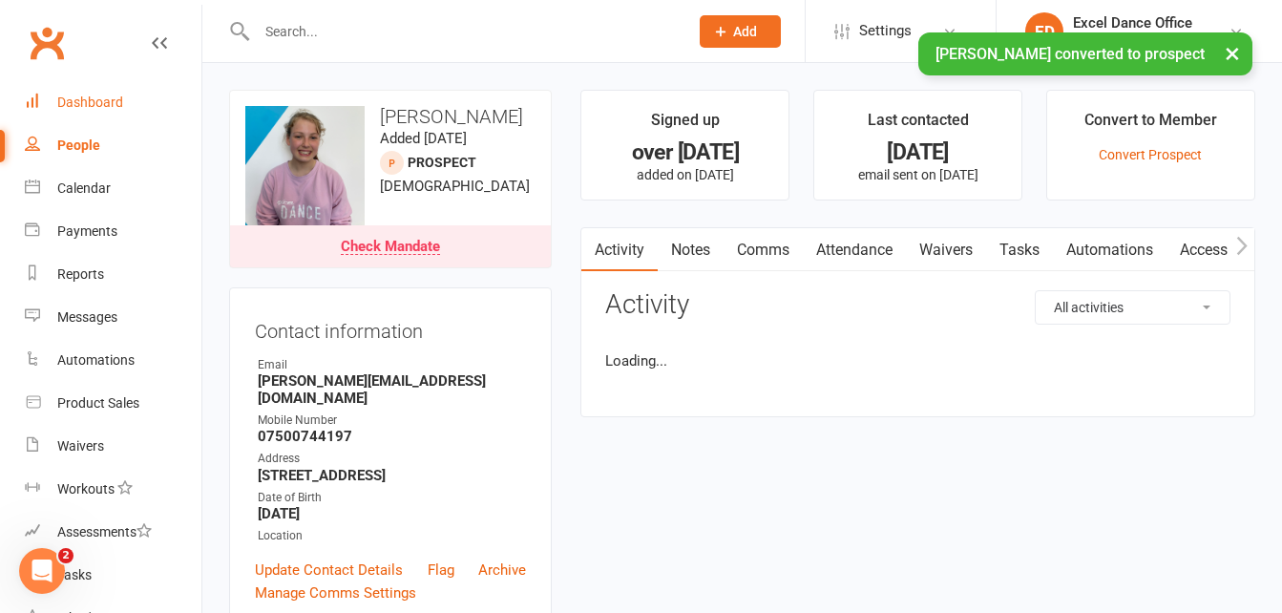
click at [99, 119] on link "Dashboard" at bounding box center [113, 102] width 177 height 43
